Goal: Information Seeking & Learning: Learn about a topic

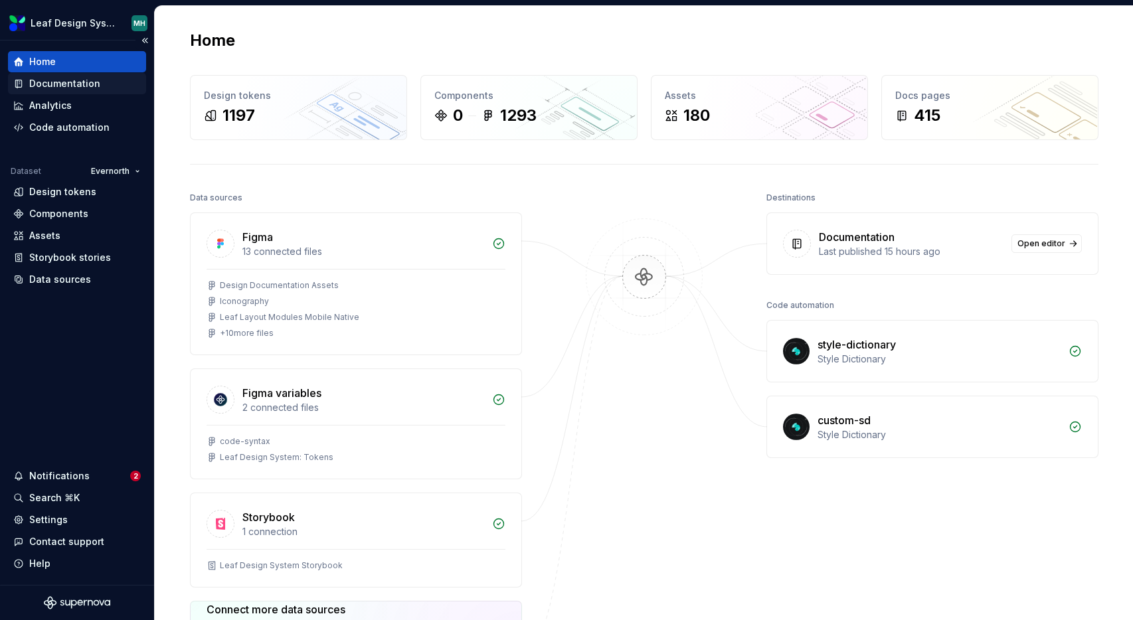
click at [80, 81] on div "Documentation" at bounding box center [64, 83] width 71 height 13
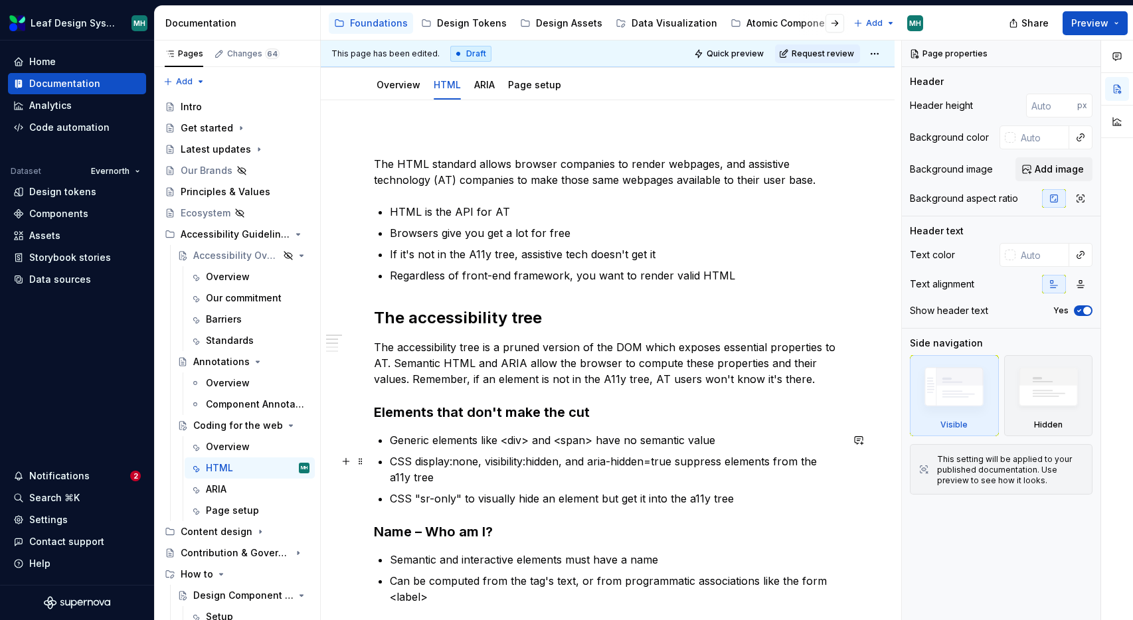
scroll to position [127, 0]
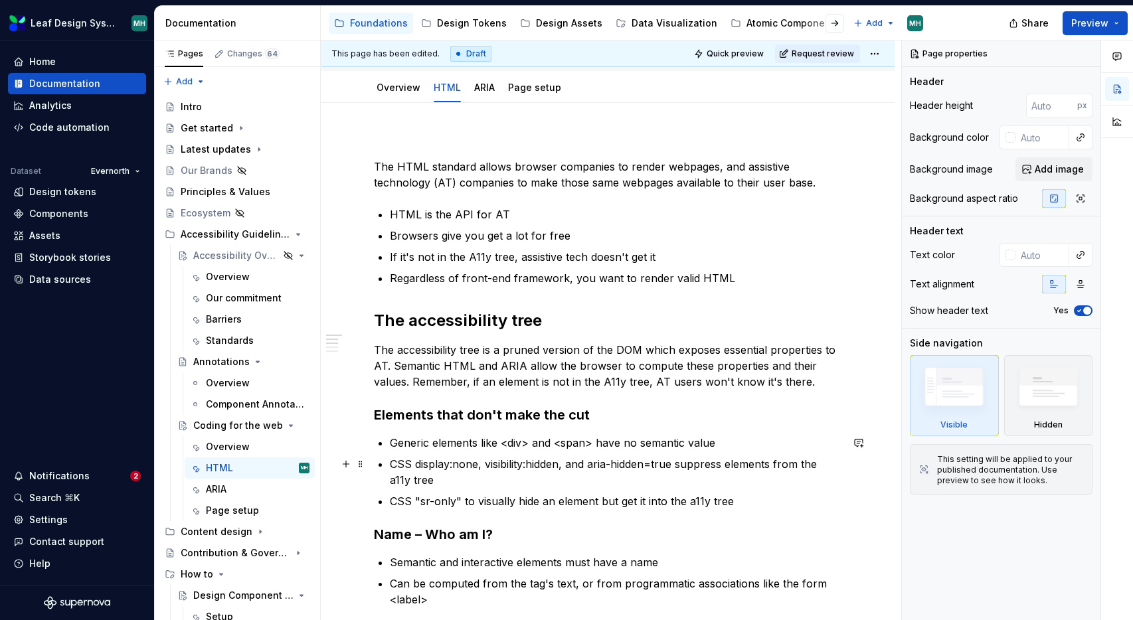
type textarea "*"
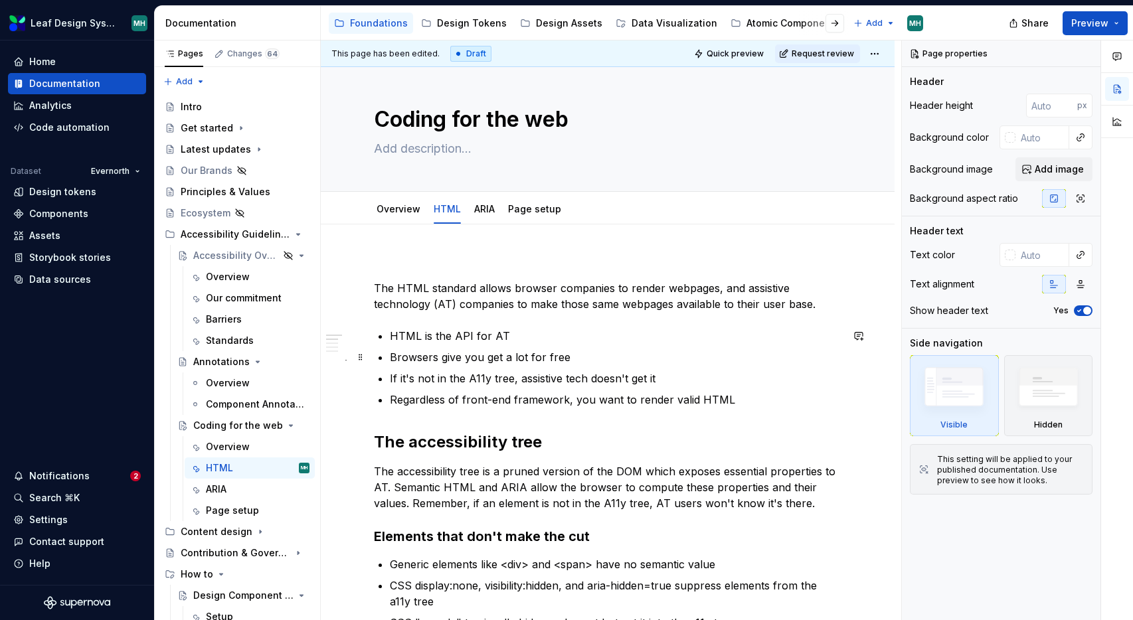
scroll to position [0, 0]
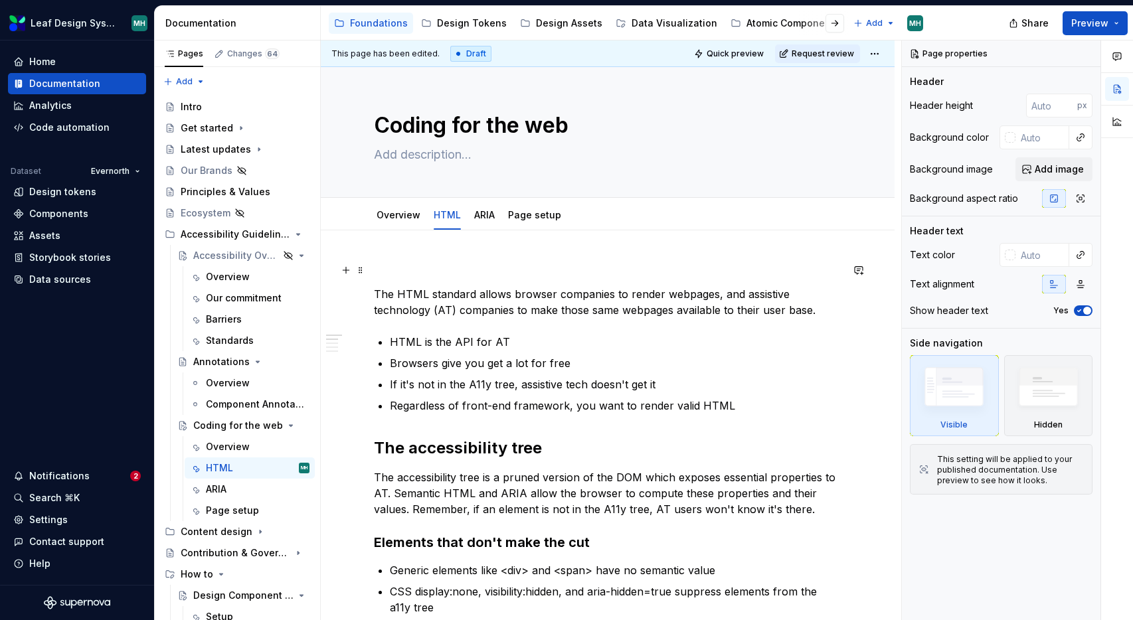
click at [469, 271] on p at bounding box center [607, 270] width 467 height 16
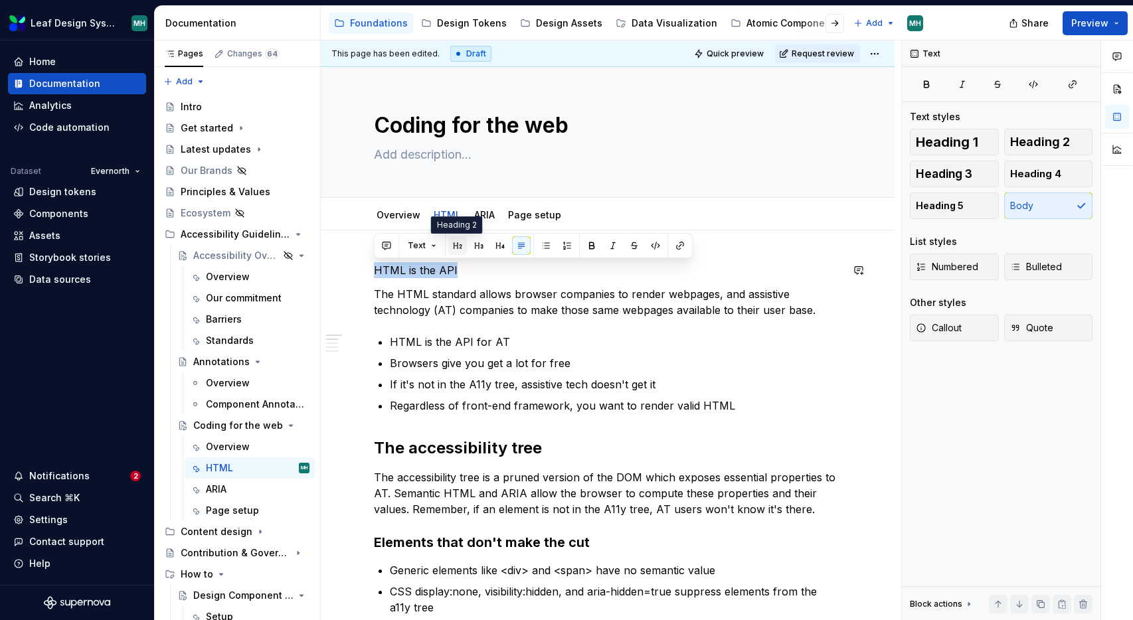
click at [454, 242] on button "button" at bounding box center [457, 245] width 19 height 19
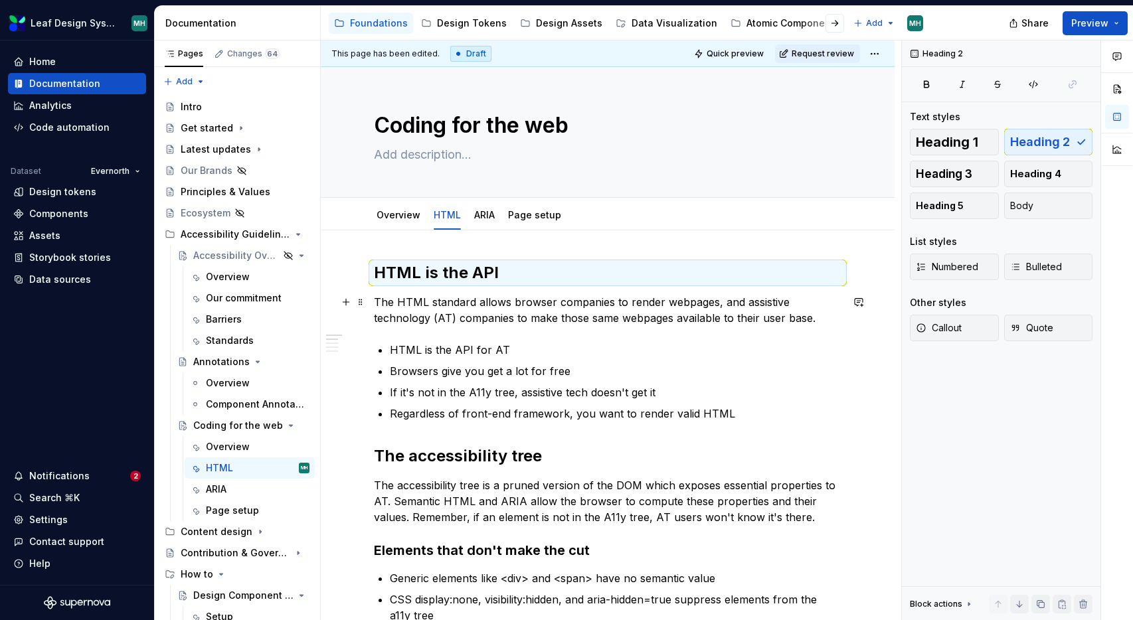
click at [525, 299] on p "The HTML standard allows browser companies to render webpages, and assistive te…" at bounding box center [607, 310] width 467 height 32
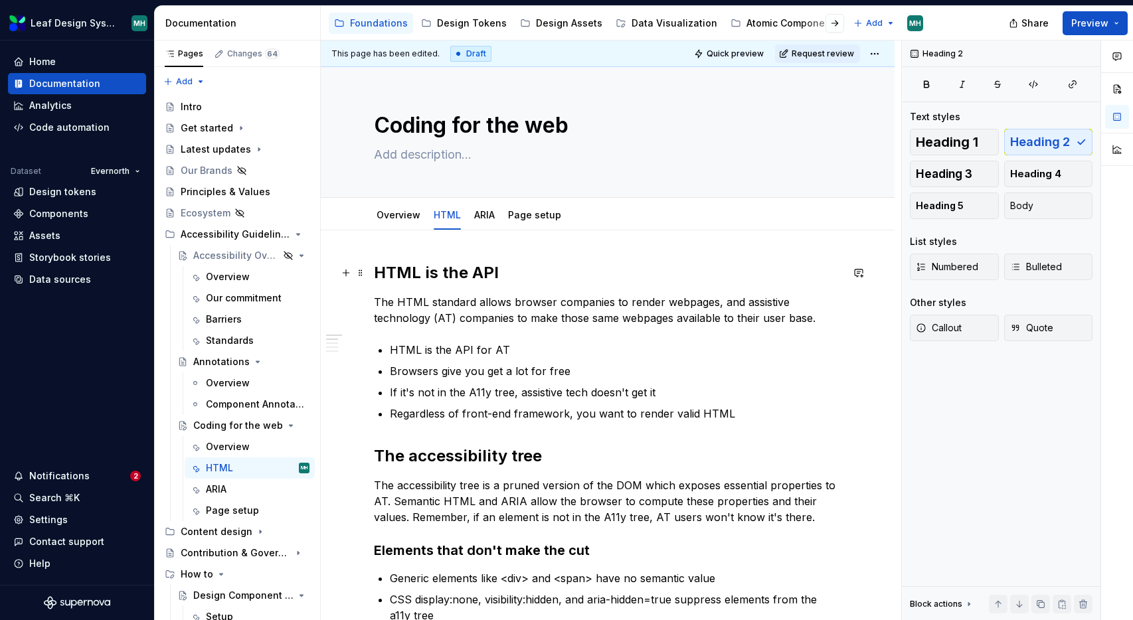
click at [470, 278] on h2 "HTML is the API" at bounding box center [607, 272] width 467 height 21
click at [469, 275] on h2 "HTML is the accessibility API" at bounding box center [607, 272] width 467 height 21
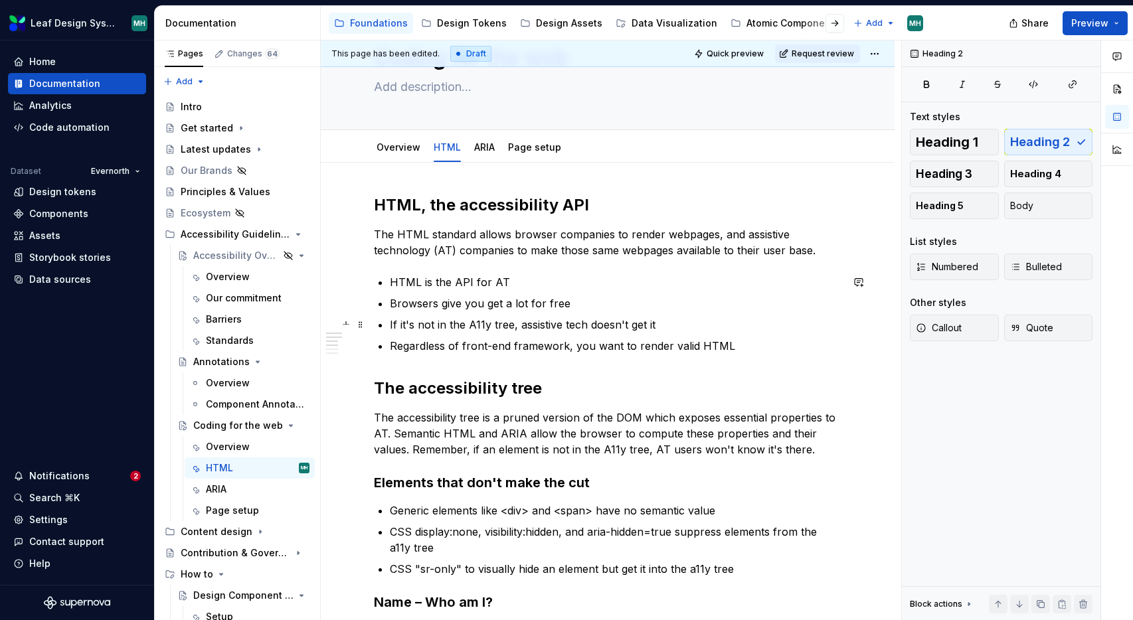
scroll to position [68, 0]
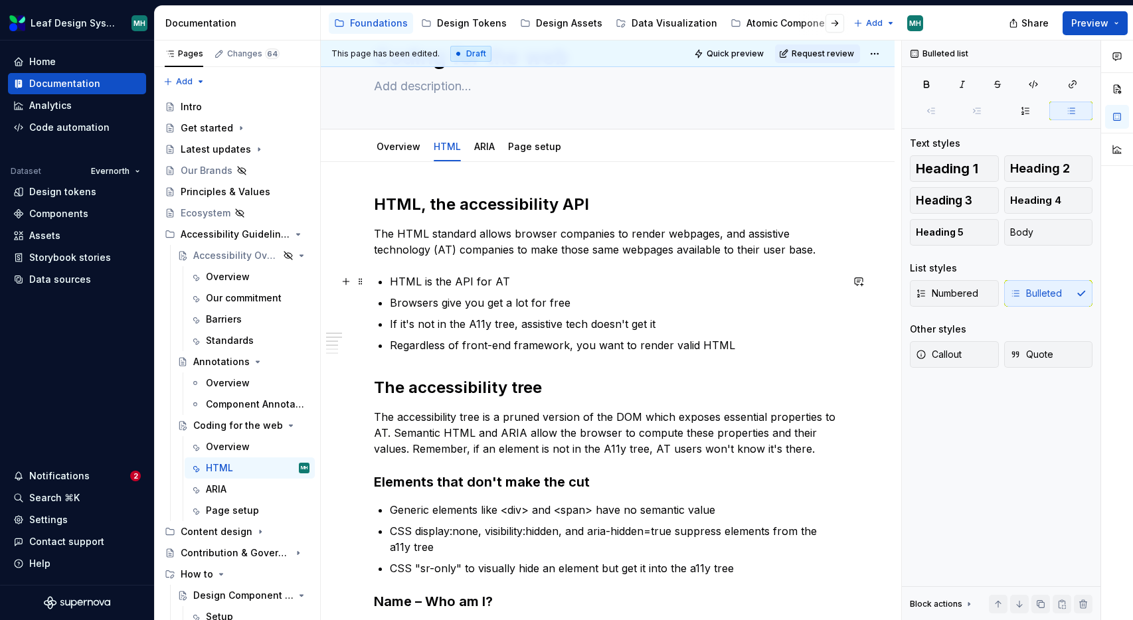
click at [422, 282] on p "HTML is the API for AT" at bounding box center [616, 282] width 452 height 16
click at [501, 284] on p "HTML is the API for AT" at bounding box center [616, 282] width 452 height 16
click at [562, 280] on p "HTML describes the elements in the interface" at bounding box center [616, 282] width 452 height 16
type textarea "*"
